Goal: Task Accomplishment & Management: Manage account settings

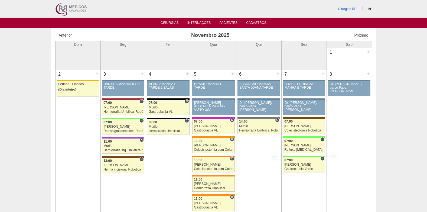
click at [62, 35] on link "« Anterior" at bounding box center [64, 35] width 16 height 4
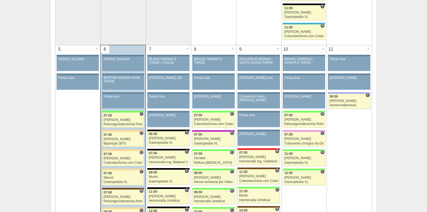
scroll to position [352, 0]
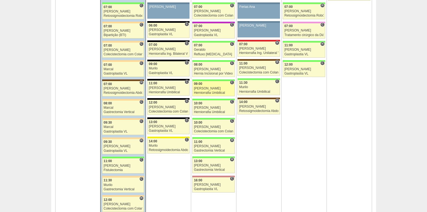
click at [206, 89] on div "[PERSON_NAME]" at bounding box center [213, 89] width 39 height 4
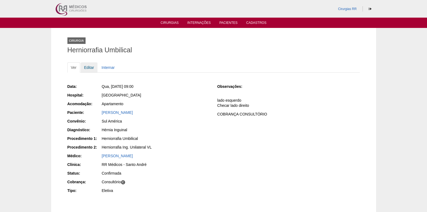
click at [89, 67] on link "Editar" at bounding box center [89, 67] width 17 height 10
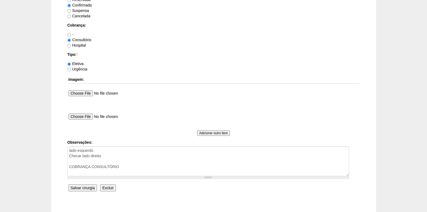
scroll to position [485, 0]
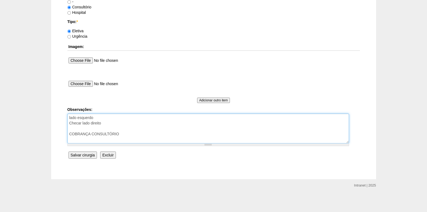
click at [136, 138] on textarea "lado esquerdo Checar lado direito COBRANÇA CONSULTÓRIO" at bounding box center [207, 128] width 281 height 30
drag, startPoint x: 114, startPoint y: 138, endPoint x: 118, endPoint y: 157, distance: 18.7
click at [114, 140] on textarea "lado esquerdo Checar lado direito COBRANÇA CONSULTÓRIO" at bounding box center [207, 128] width 281 height 30
type textarea "lado esquerdo Checar lado direito COBRANÇA CONSULTÓRIO AUTORIZADO VENCE 26/10"
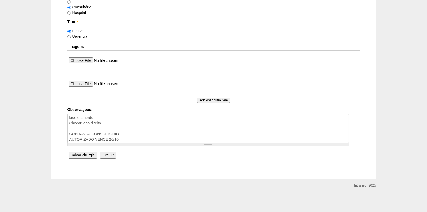
click at [84, 154] on input "Salvar cirurgia" at bounding box center [82, 154] width 28 height 7
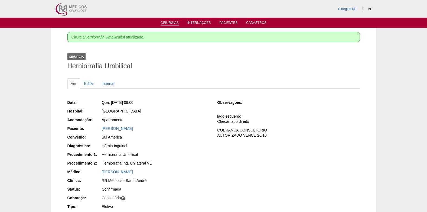
click at [171, 22] on link "Cirurgias" at bounding box center [169, 23] width 18 height 5
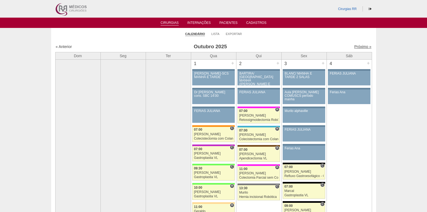
click at [360, 47] on link "Próximo »" at bounding box center [362, 46] width 17 height 4
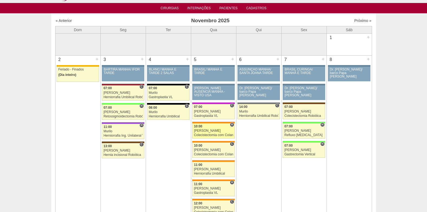
scroll to position [27, 0]
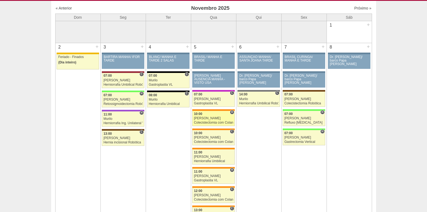
click at [199, 116] on div "[PERSON_NAME]" at bounding box center [213, 118] width 39 height 4
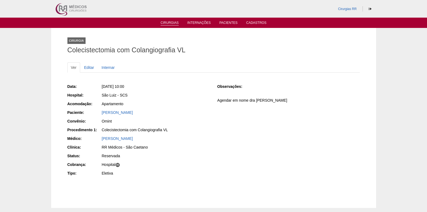
click at [172, 24] on link "Cirurgias" at bounding box center [169, 23] width 18 height 5
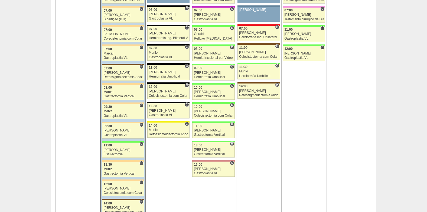
scroll to position [433, 0]
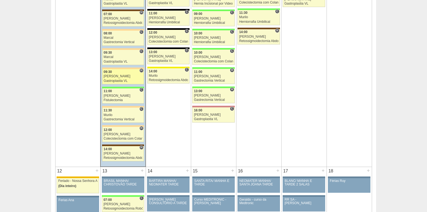
click at [114, 76] on div "Felipe Rossi" at bounding box center [123, 76] width 39 height 4
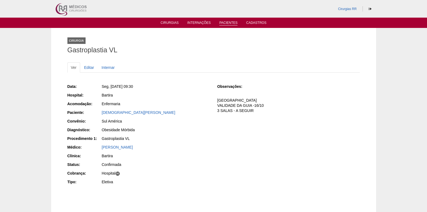
click at [228, 24] on link "Pacientes" at bounding box center [228, 23] width 18 height 5
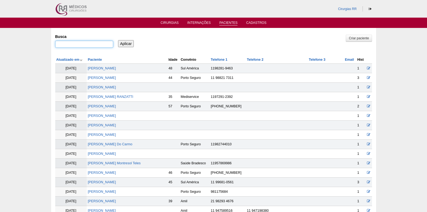
click at [99, 42] on input "Busca" at bounding box center [84, 44] width 58 height 7
type input "LAURA SOLIS"
click at [130, 44] on input "Aplicar" at bounding box center [126, 43] width 16 height 7
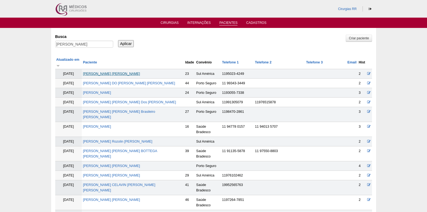
click at [114, 72] on link "[PERSON_NAME] Tomaz da SIlva" at bounding box center [111, 74] width 57 height 4
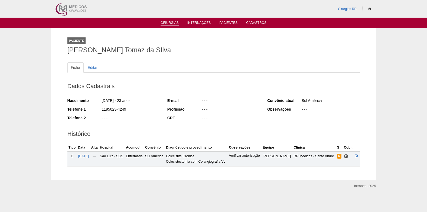
click at [171, 21] on link "Cirurgias" at bounding box center [169, 23] width 18 height 5
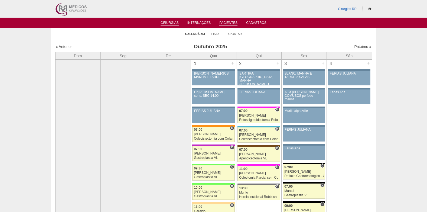
click at [227, 21] on link "Pacientes" at bounding box center [228, 23] width 18 height 5
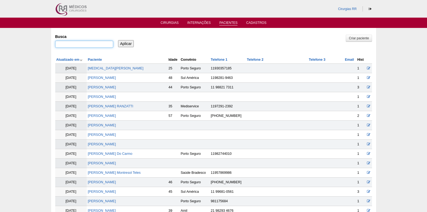
click at [90, 44] on input "Busca" at bounding box center [84, 44] width 58 height 7
type input "livia mika"
click at [124, 44] on input "Aplicar" at bounding box center [126, 43] width 16 height 7
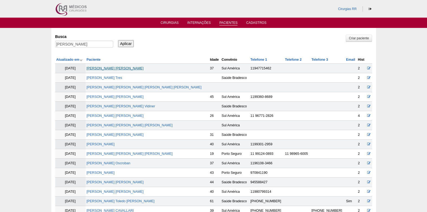
click at [105, 67] on link "[PERSON_NAME]" at bounding box center [115, 68] width 57 height 4
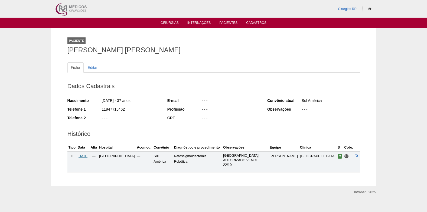
click at [88, 155] on span "[DATE]" at bounding box center [83, 156] width 11 height 4
